Goal: Subscribe to service/newsletter

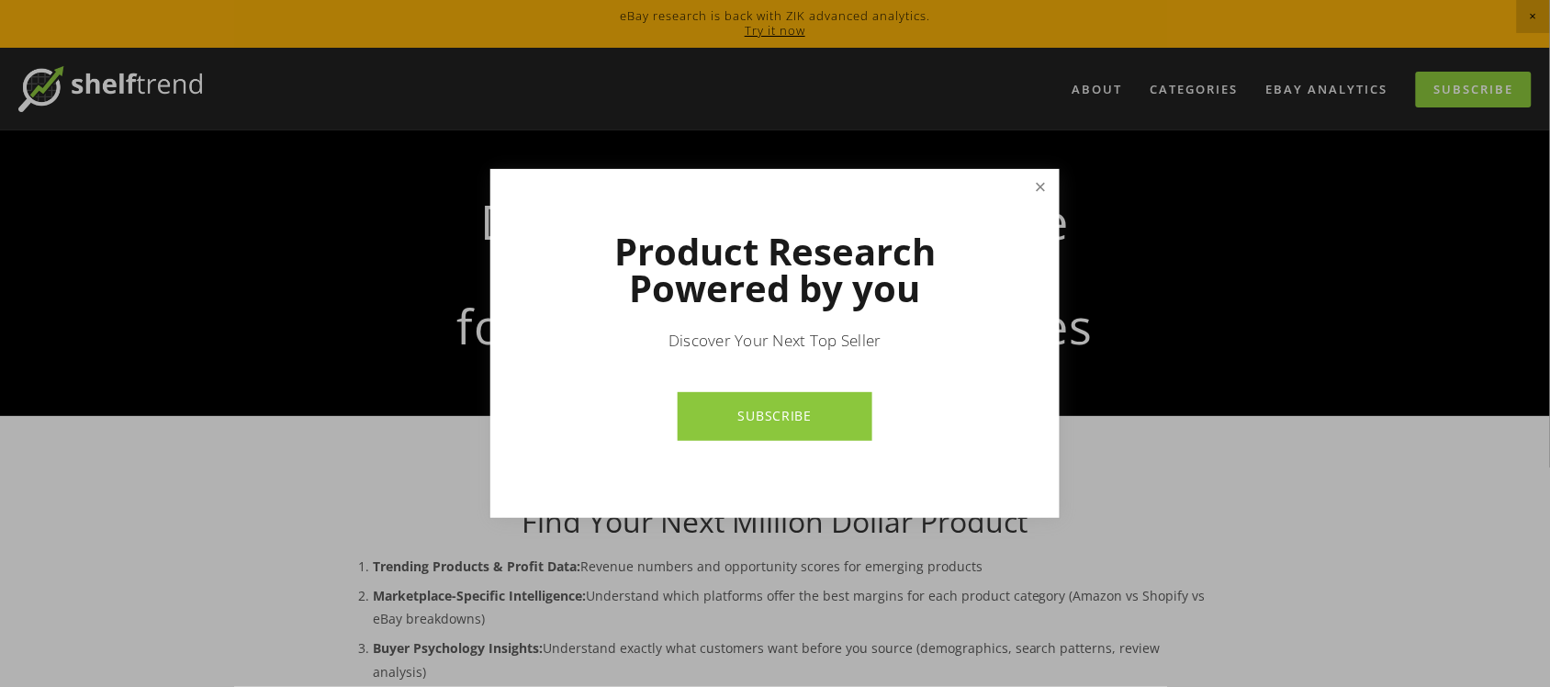
click at [1039, 186] on link "Close" at bounding box center [1041, 188] width 32 height 32
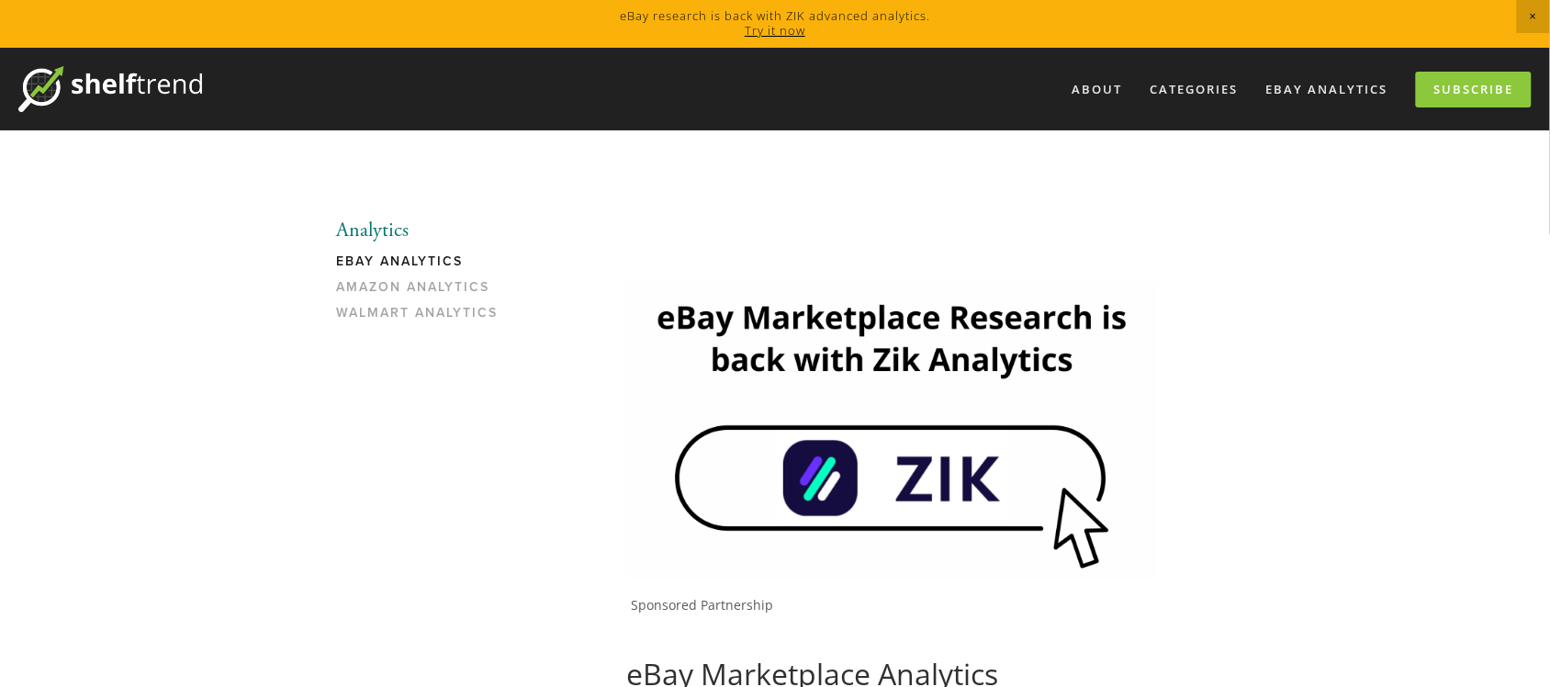
click at [942, 477] on img at bounding box center [891, 430] width 531 height 298
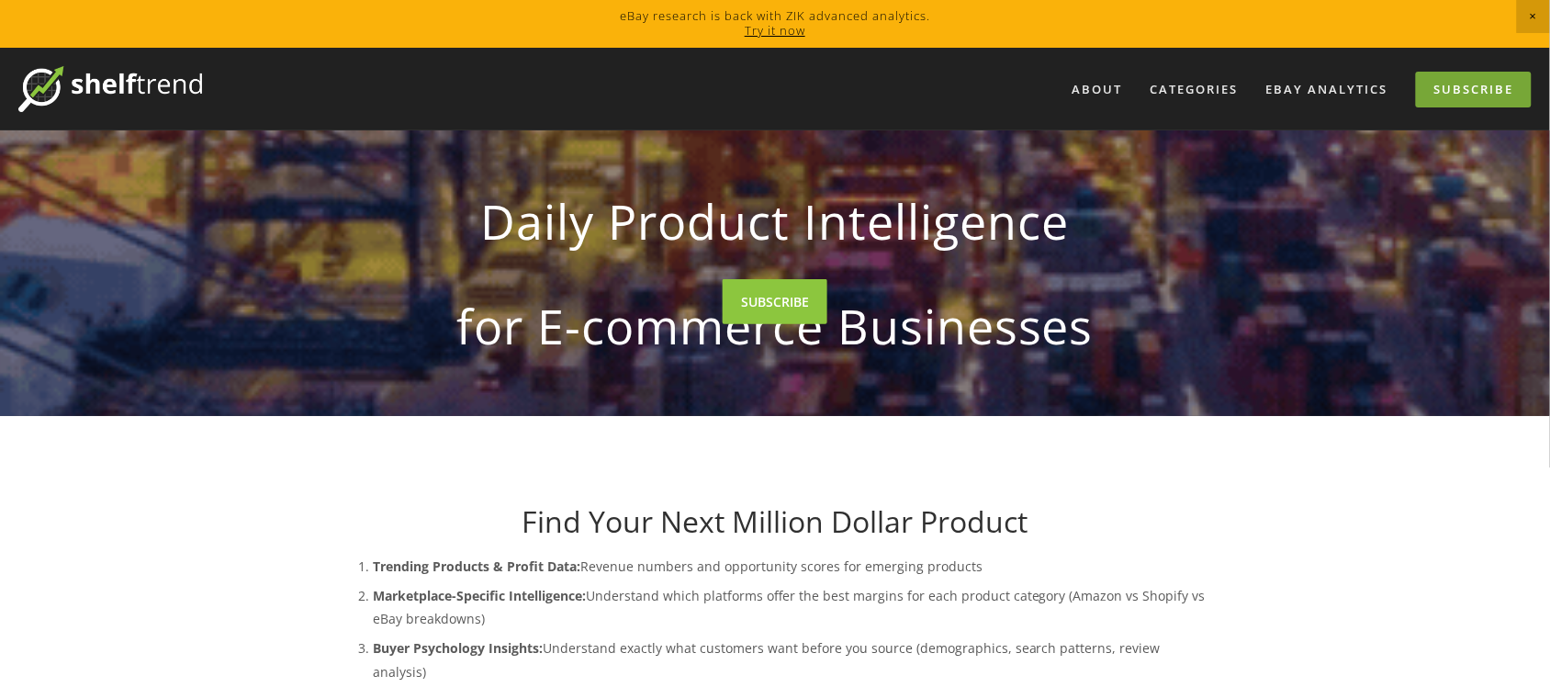
click at [1524, 88] on link "Subscribe" at bounding box center [1474, 90] width 116 height 36
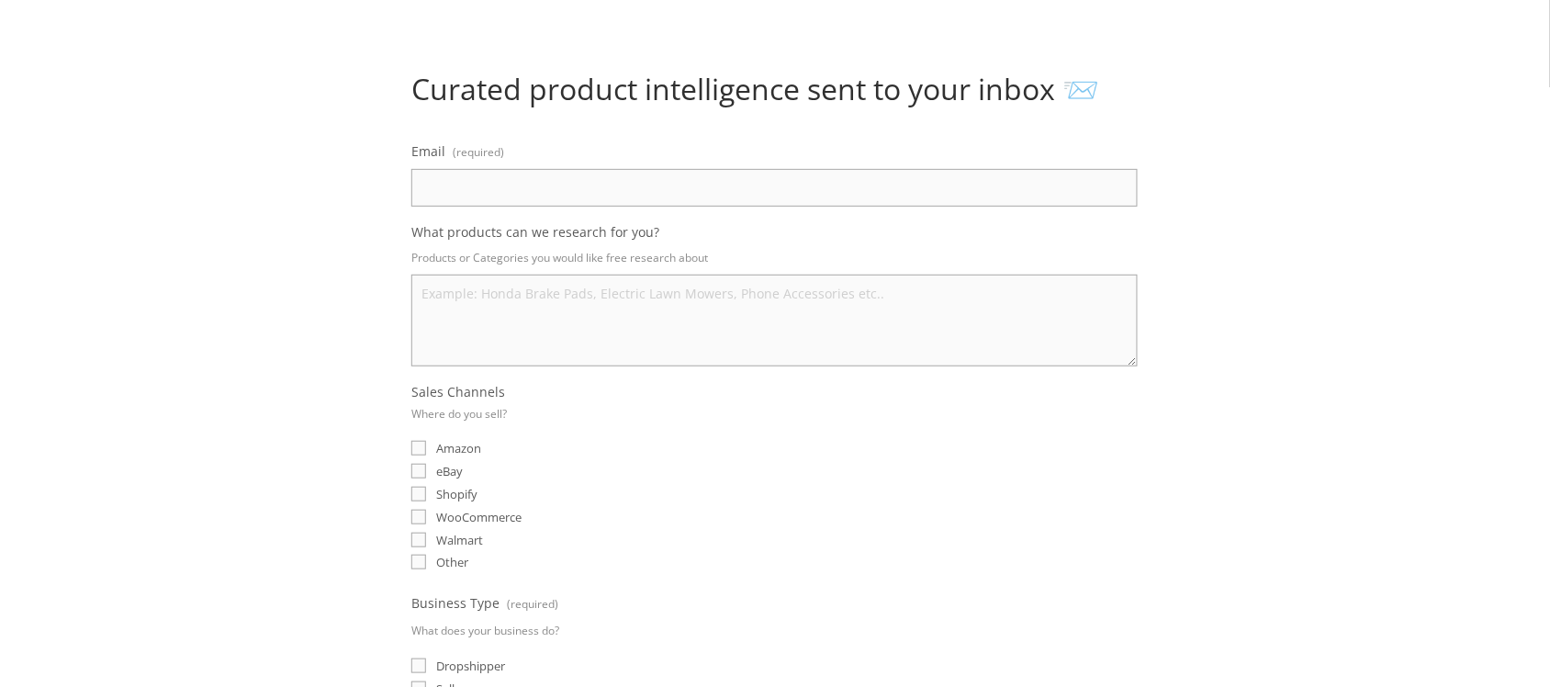
scroll to position [344, 0]
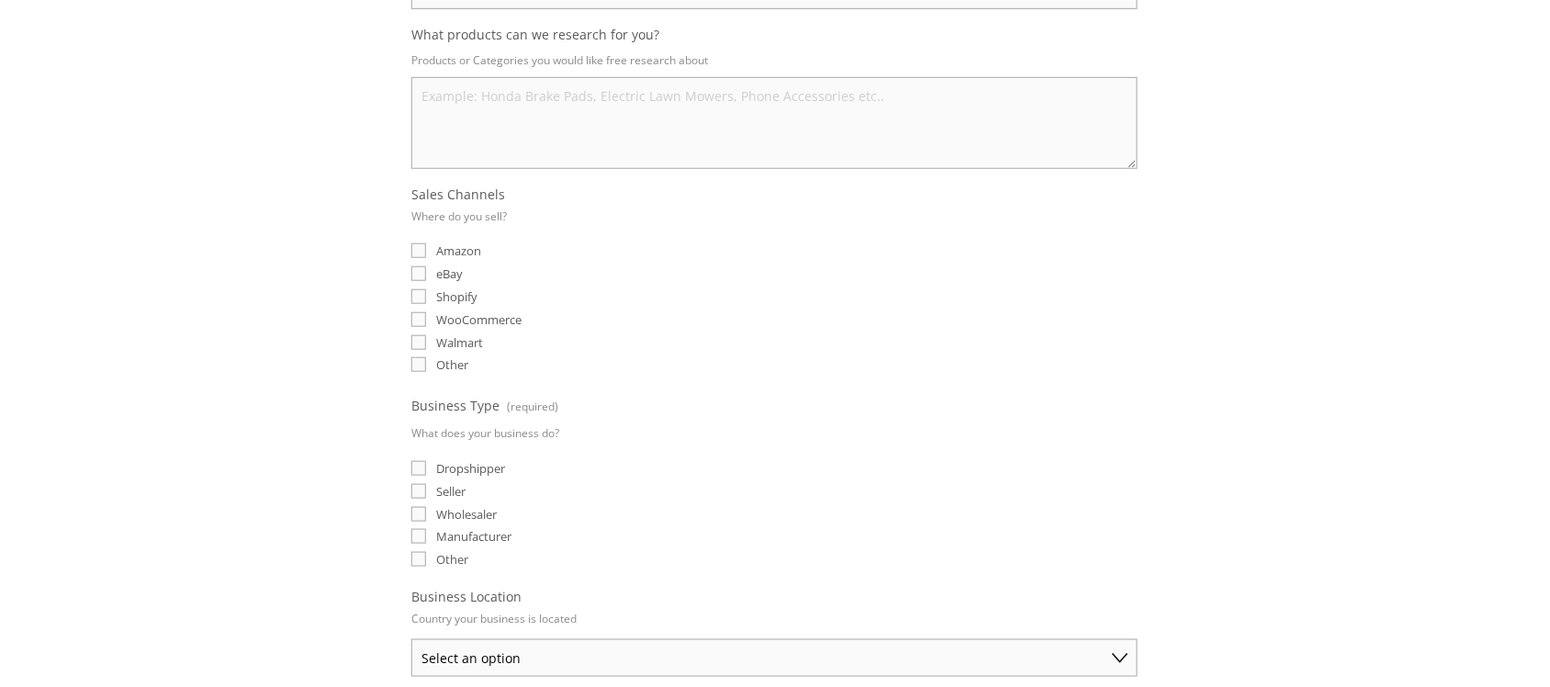
click at [420, 276] on input "eBay" at bounding box center [418, 273] width 15 height 15
checkbox input "true"
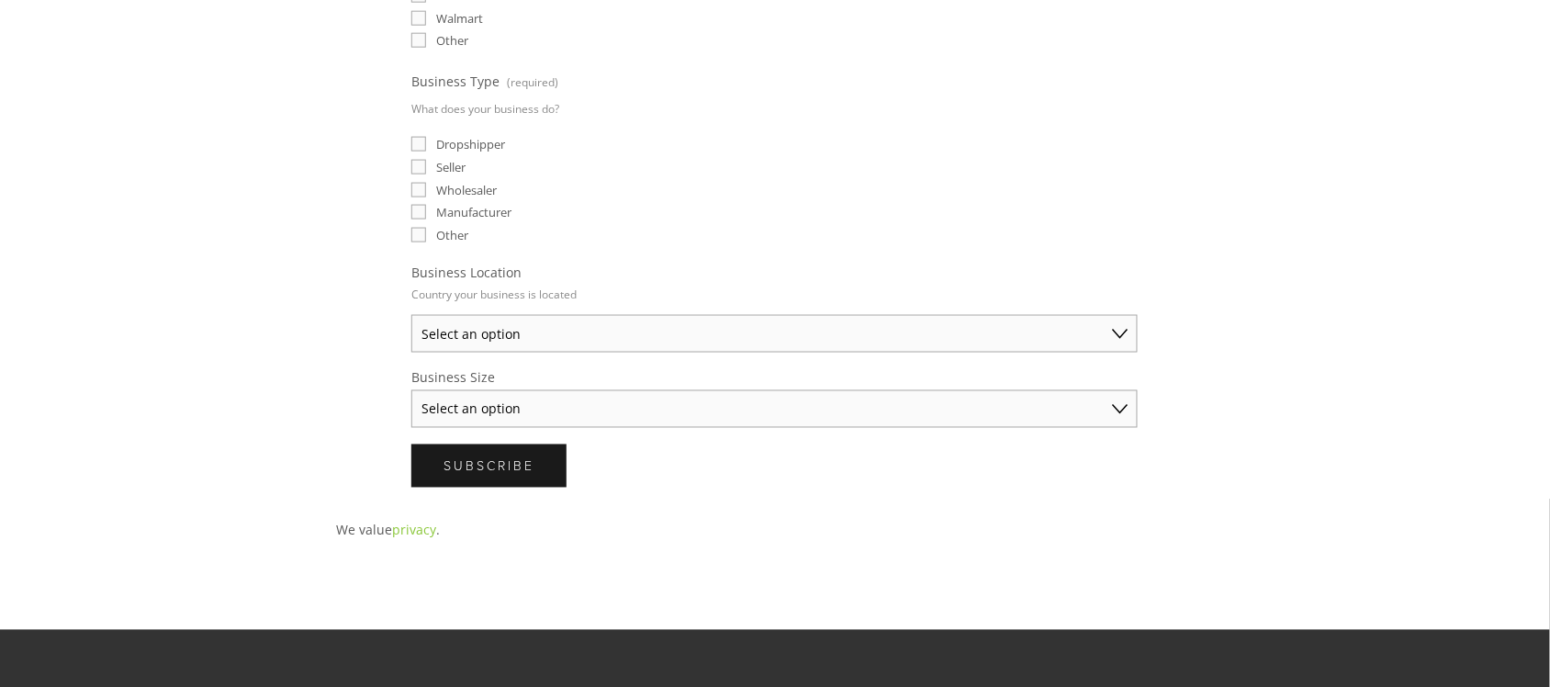
scroll to position [689, 0]
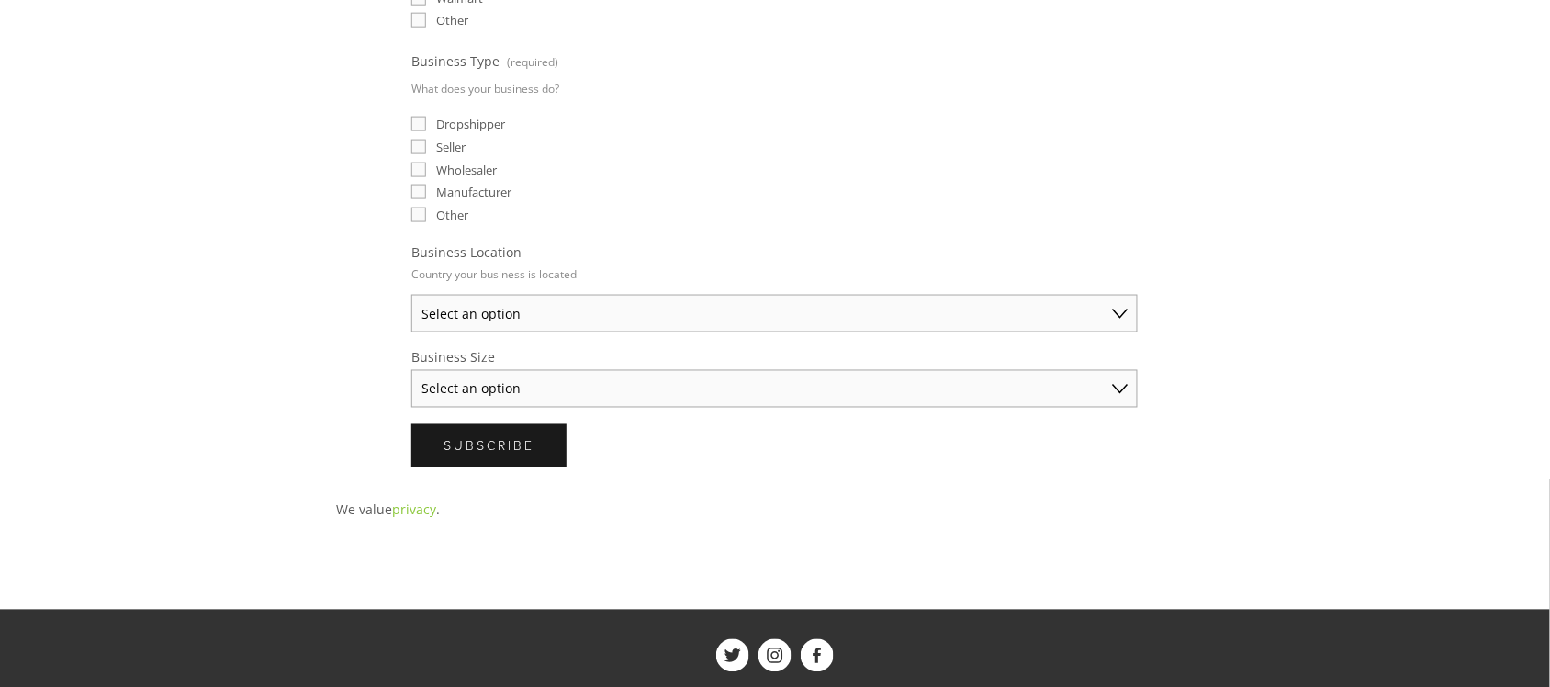
click at [767, 312] on select "Select an option Australia United States United Kingdom China Japan Germany Can…" at bounding box center [774, 314] width 726 height 38
select select "Germany"
click at [411, 295] on select "Select an option Australia United States United Kingdom China Japan Germany Can…" at bounding box center [774, 314] width 726 height 38
click at [673, 378] on select "Select an option Solo Merchant (under $50K annual sales) Small Business ($50K -…" at bounding box center [774, 389] width 726 height 38
click at [296, 398] on div "About Categories Auto Parts Electronics Fashion Home & Garden" at bounding box center [775, 140] width 1550 height 1562
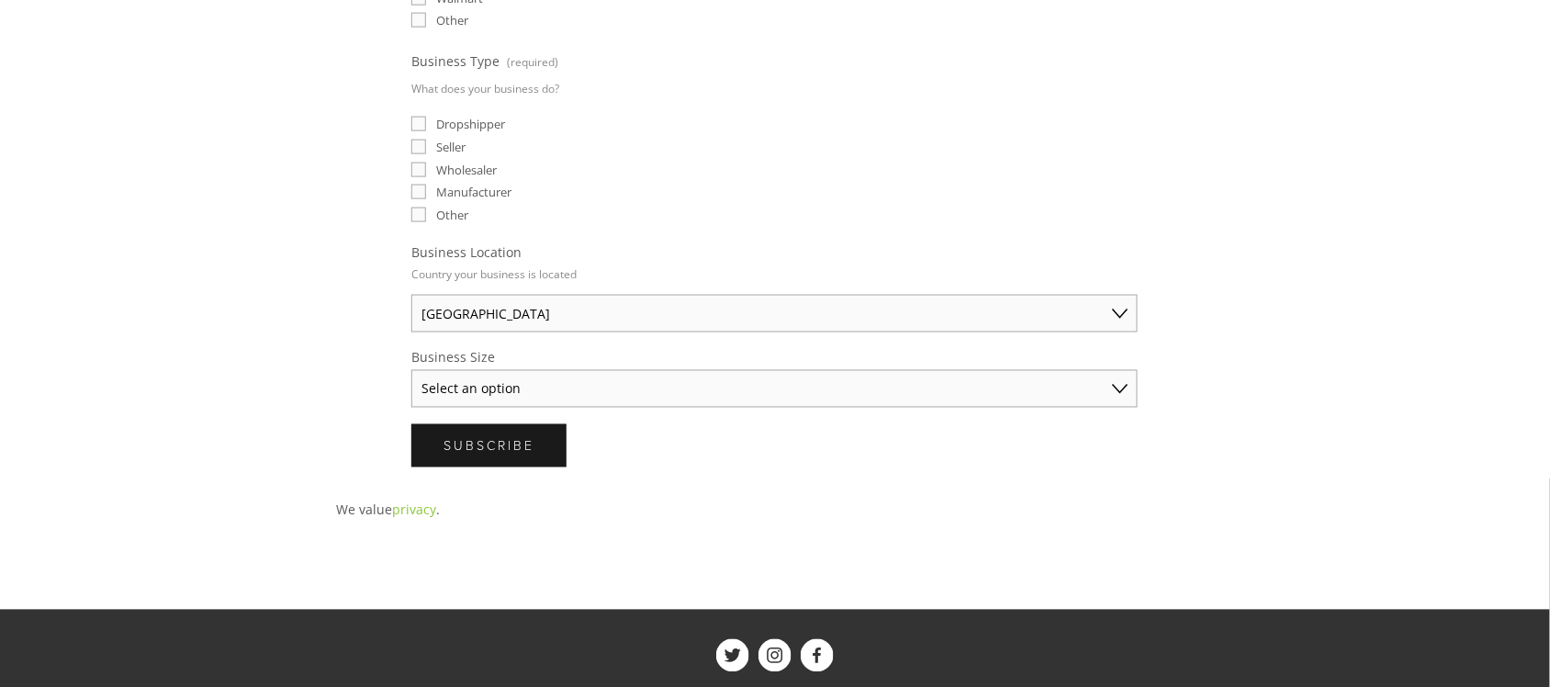
scroll to position [574, 0]
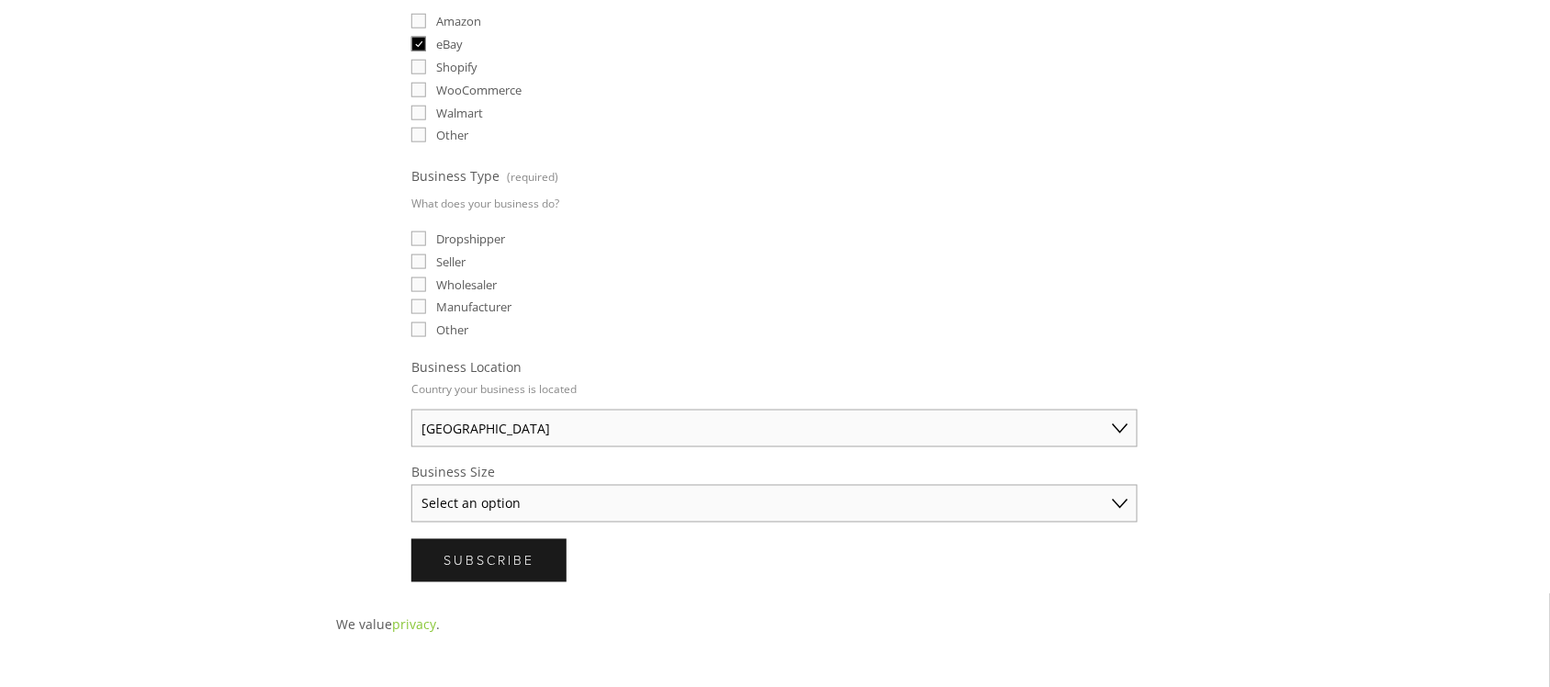
click at [462, 487] on select "Select an option Solo Merchant (under $50K annual sales) Small Business ($50K -…" at bounding box center [774, 504] width 726 height 38
select select "Solo Merchant (under $50K annual sales)"
click at [411, 485] on select "Select an option Solo Merchant (under $50K annual sales) Small Business ($50K -…" at bounding box center [774, 504] width 726 height 38
click at [324, 471] on div "Curated product intelligence sent to your inbox 📨 Email (required) What product…" at bounding box center [774, 121] width 909 height 953
click at [416, 322] on input "Other" at bounding box center [418, 329] width 15 height 15
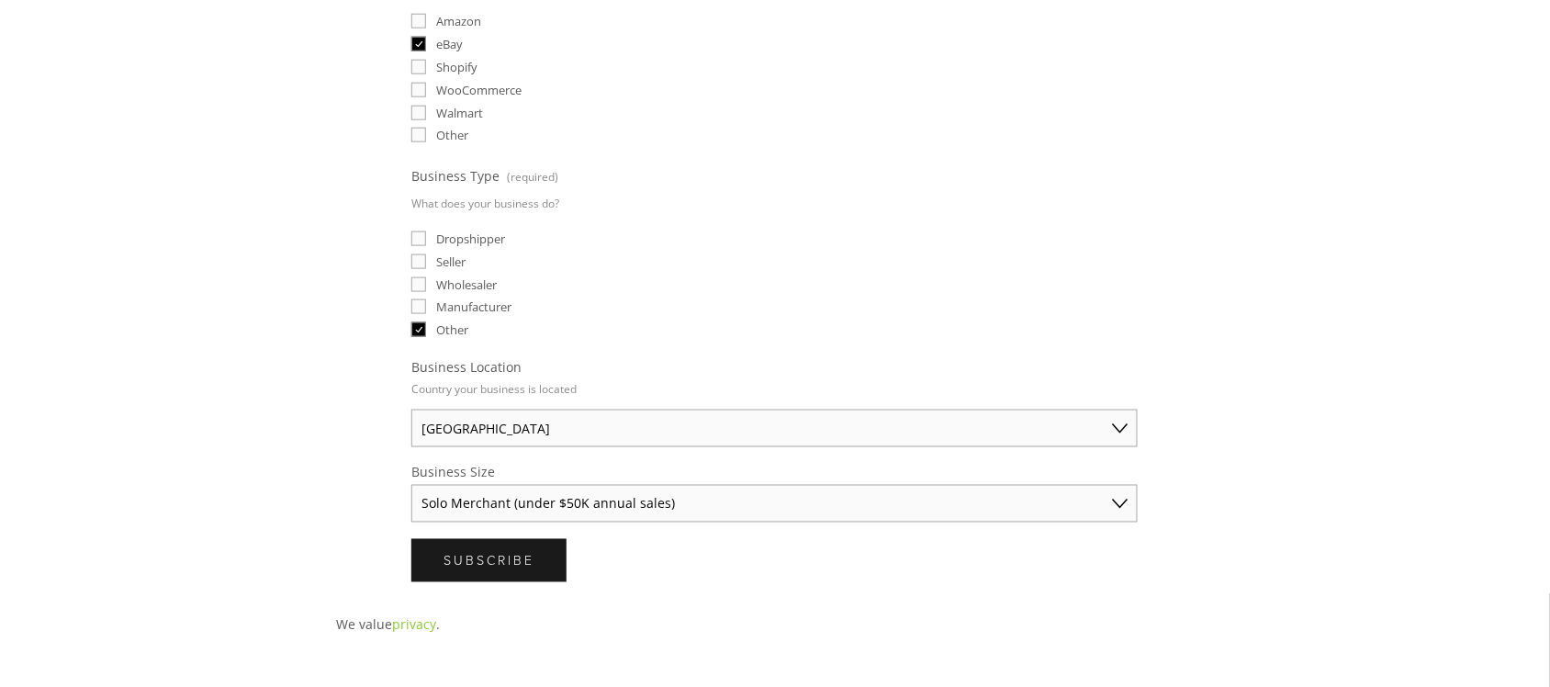
checkbox input "true"
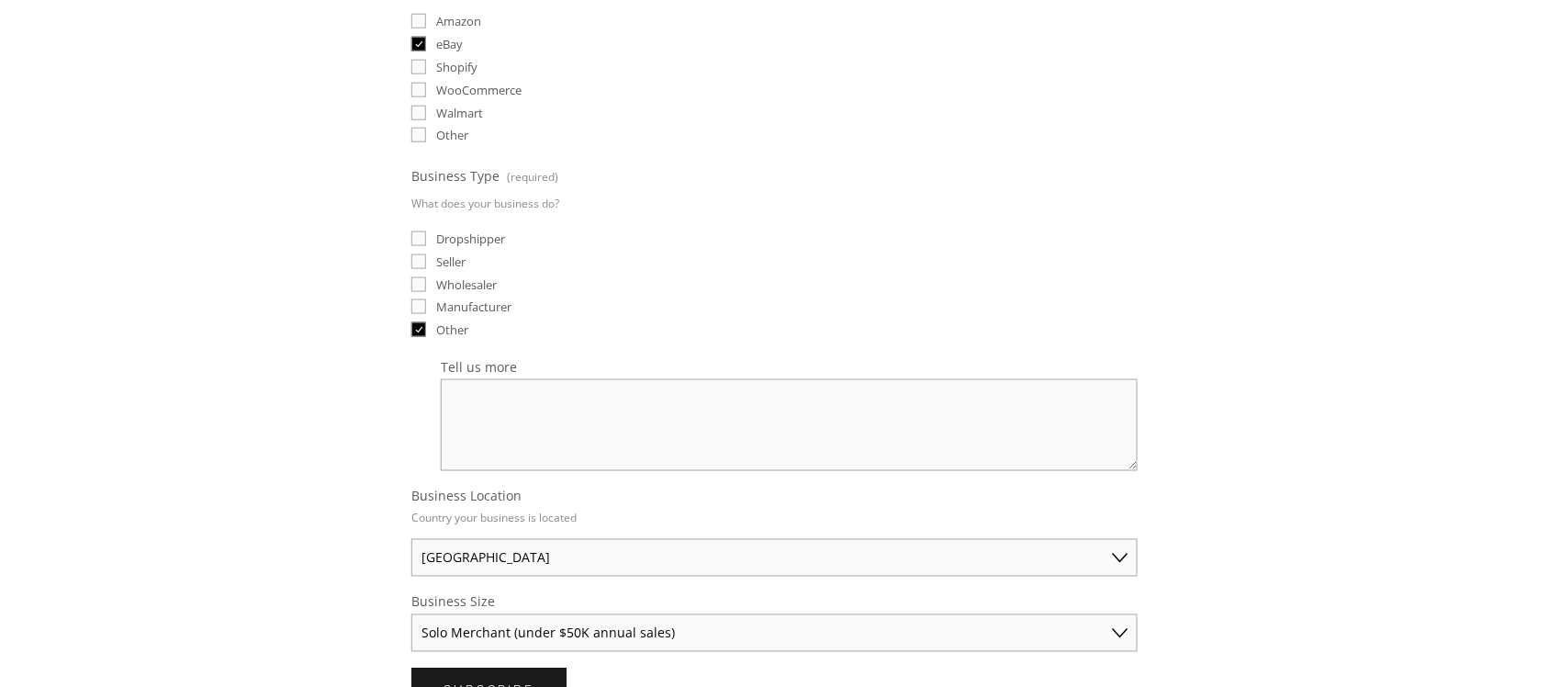
click at [419, 257] on input "Seller" at bounding box center [418, 261] width 15 height 15
checkbox input "true"
click at [418, 323] on input "Other" at bounding box center [418, 329] width 15 height 15
checkbox input "false"
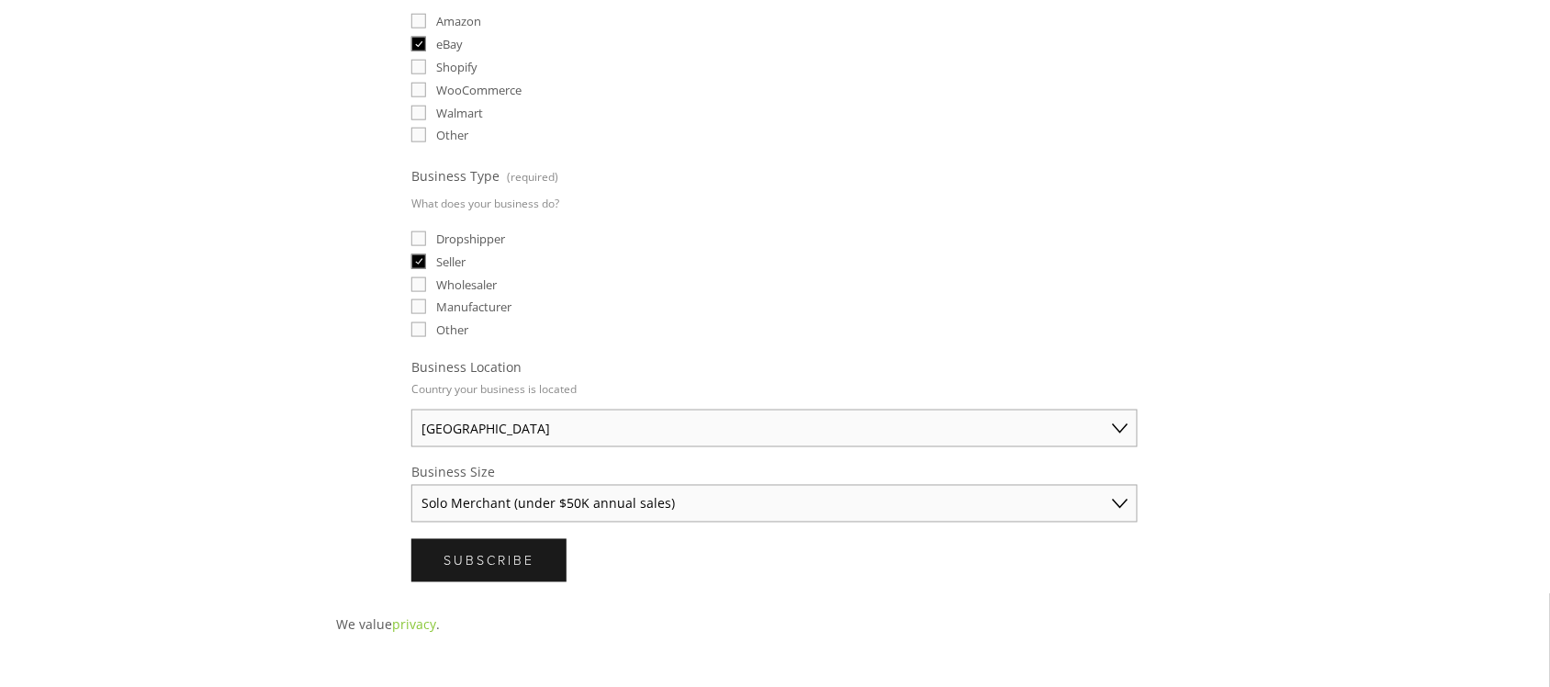
click at [354, 329] on div "Curated product intelligence sent to your inbox 📨 Email (required) What product…" at bounding box center [774, 121] width 909 height 953
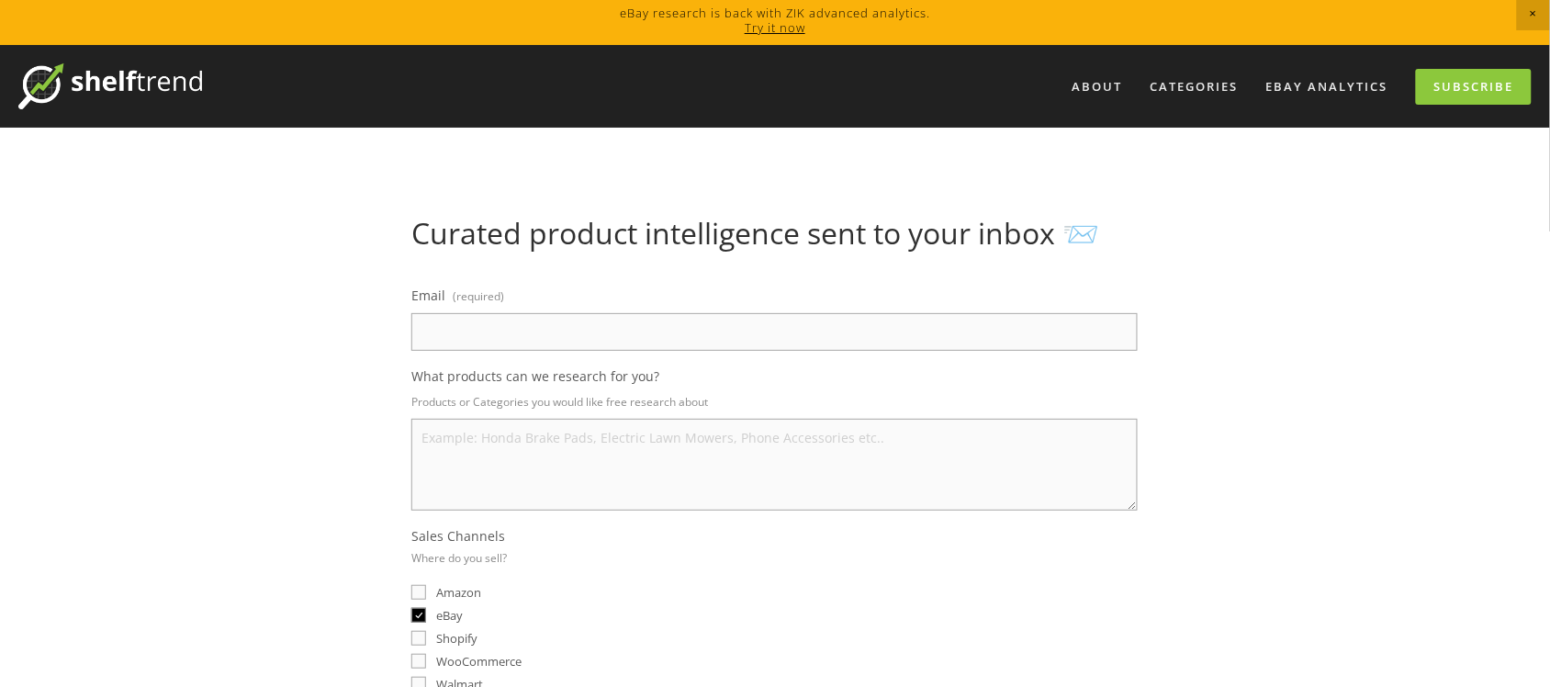
scroll to position [0, 0]
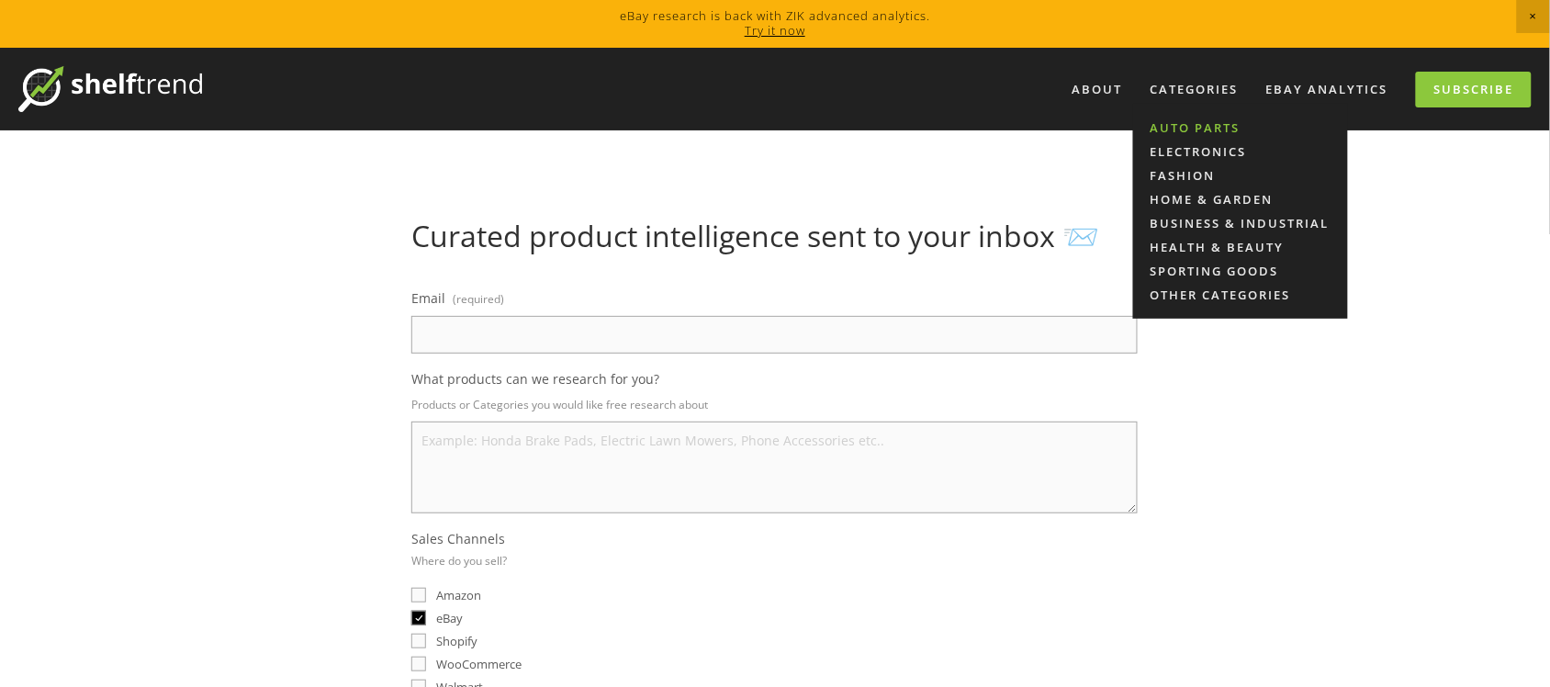
click at [1181, 130] on link "Auto Parts" at bounding box center [1240, 128] width 215 height 24
